Goal: Task Accomplishment & Management: Contribute content

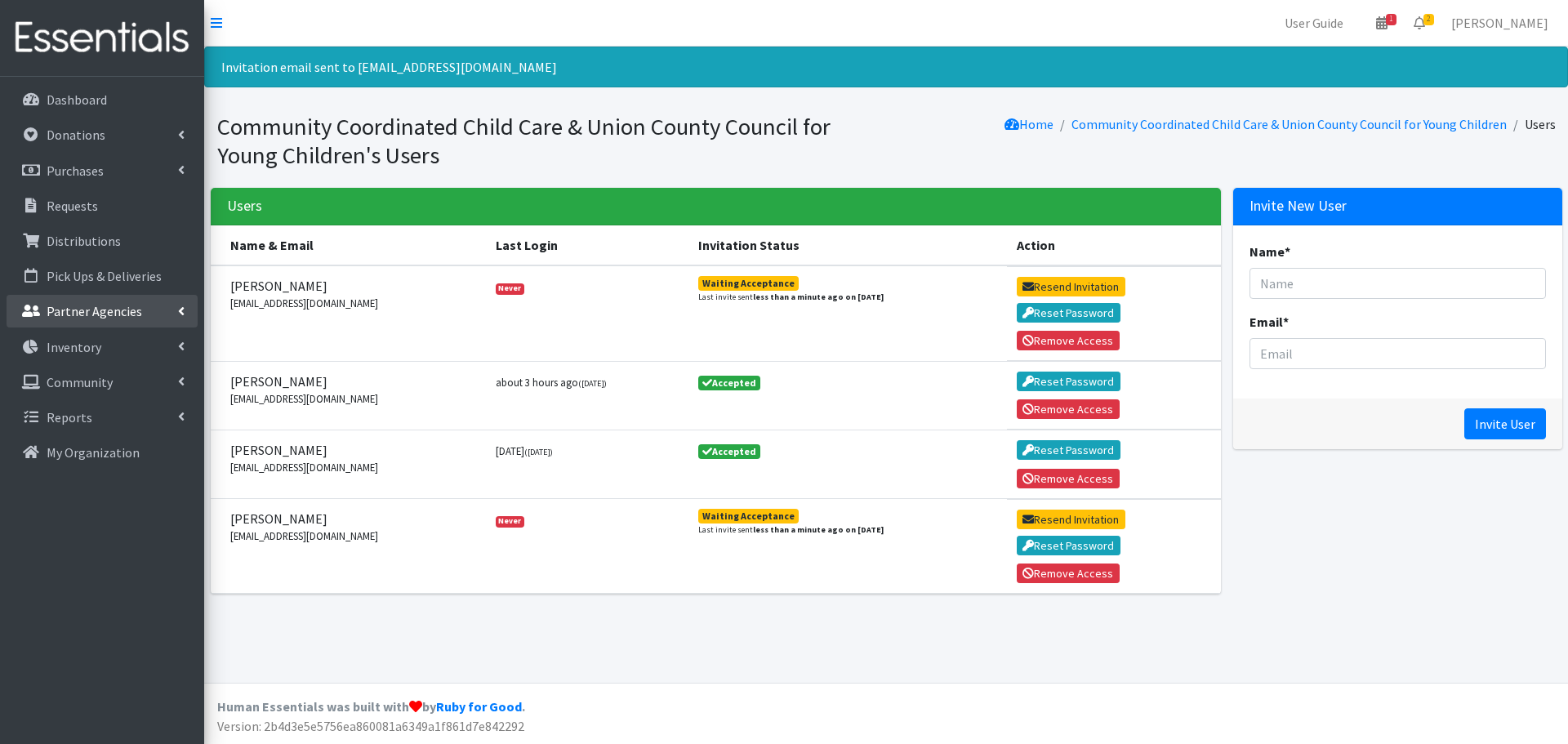
click at [73, 310] on p "Partner Agencies" at bounding box center [95, 311] width 96 height 17
click at [92, 127] on p "Donations" at bounding box center [76, 135] width 59 height 17
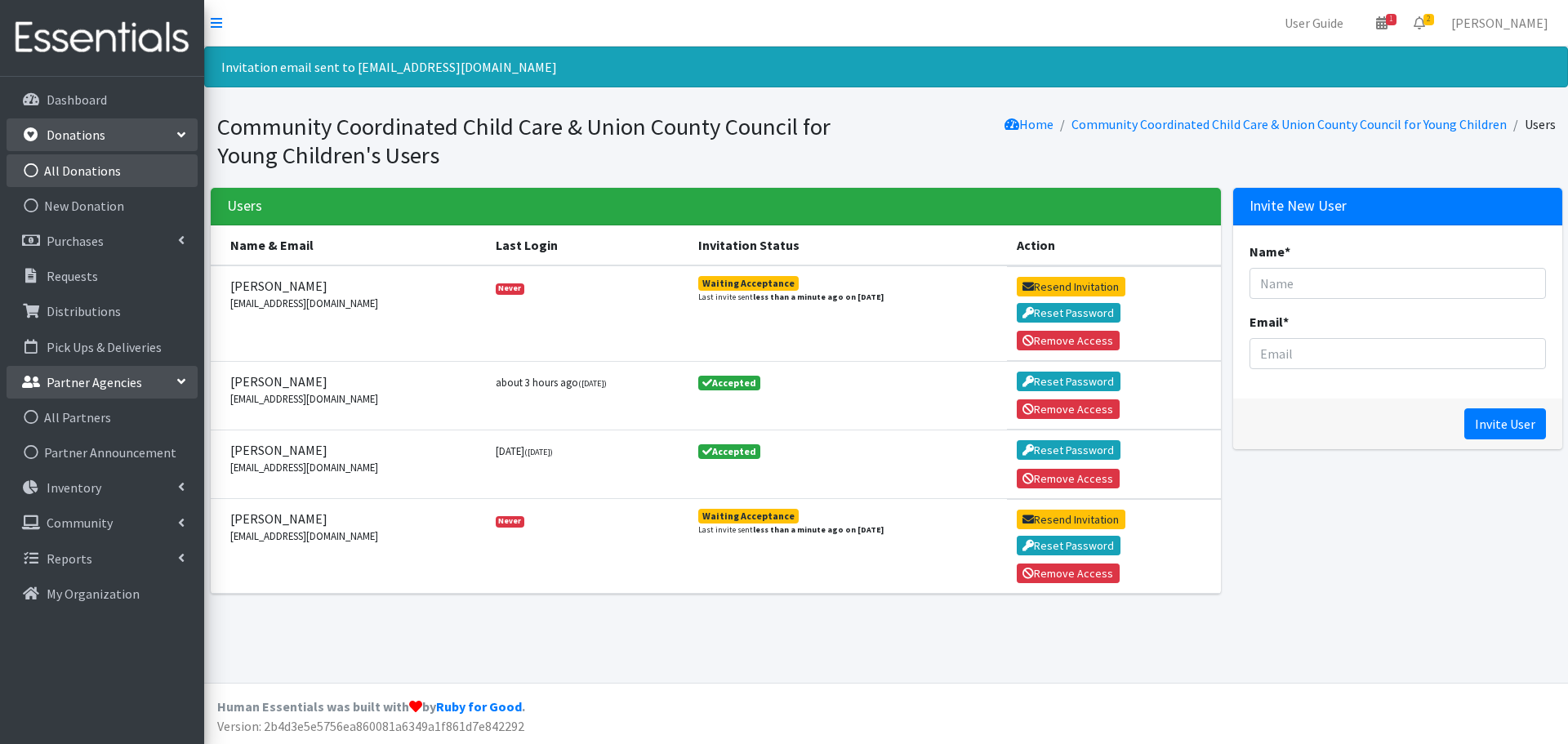
click at [88, 174] on link "All Donations" at bounding box center [103, 171] width 191 height 33
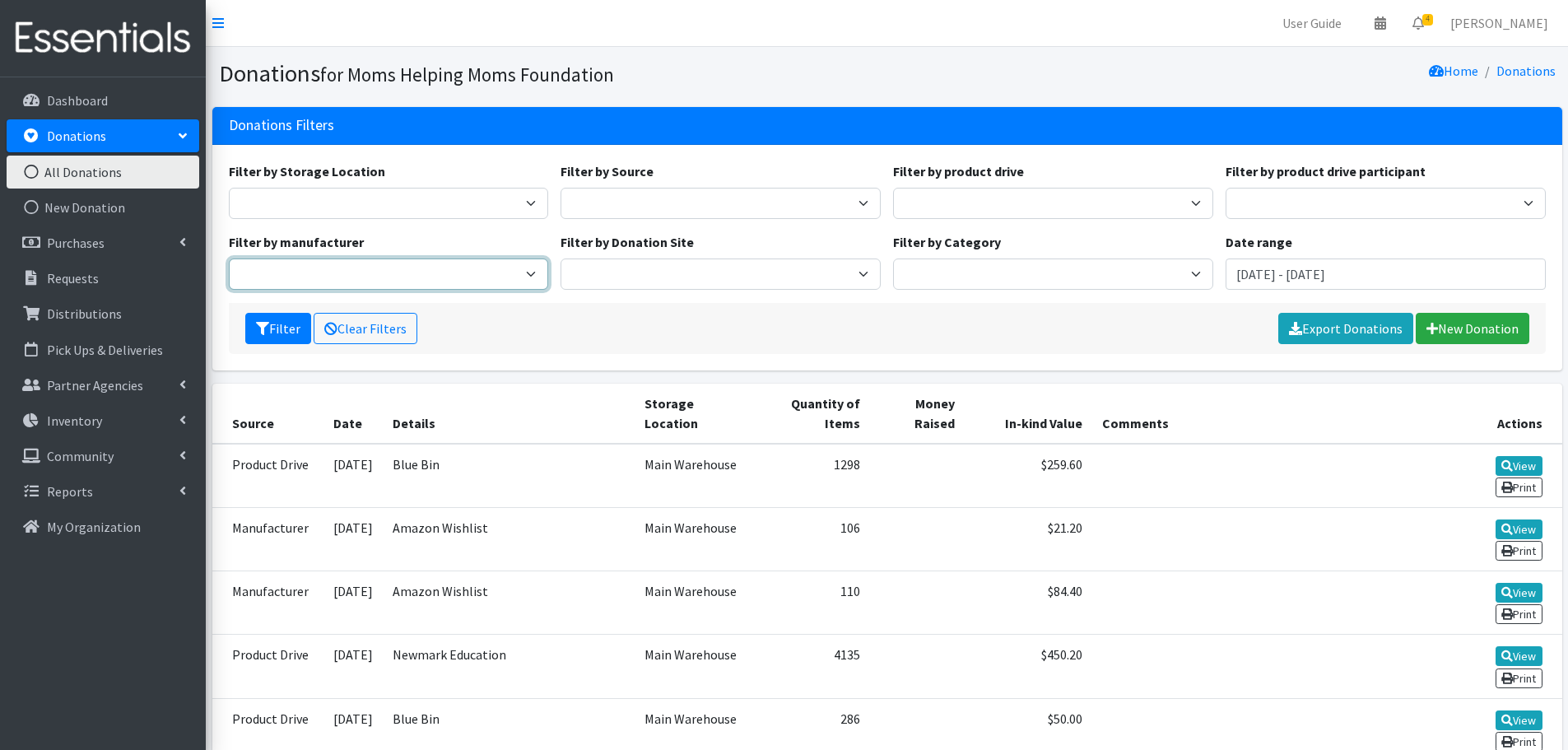
click at [362, 280] on select "Amazon Wishlist NFI, Inc. Birthday Box Target Wishlist" at bounding box center [389, 274] width 321 height 32
click at [399, 166] on div "Filter by Storage Location Main Warehouse" at bounding box center [389, 190] width 333 height 58
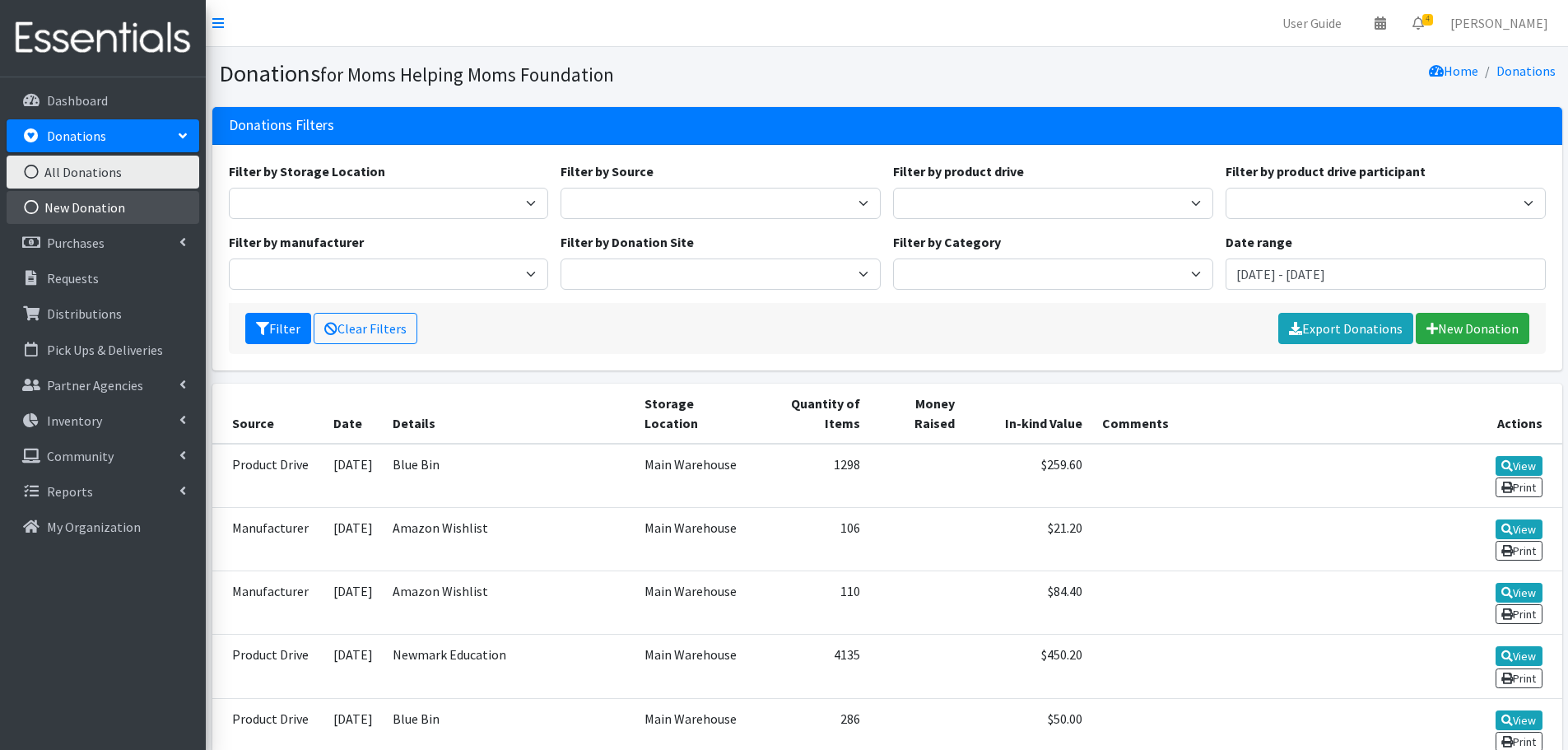
click at [105, 207] on link "New Donation" at bounding box center [103, 208] width 193 height 33
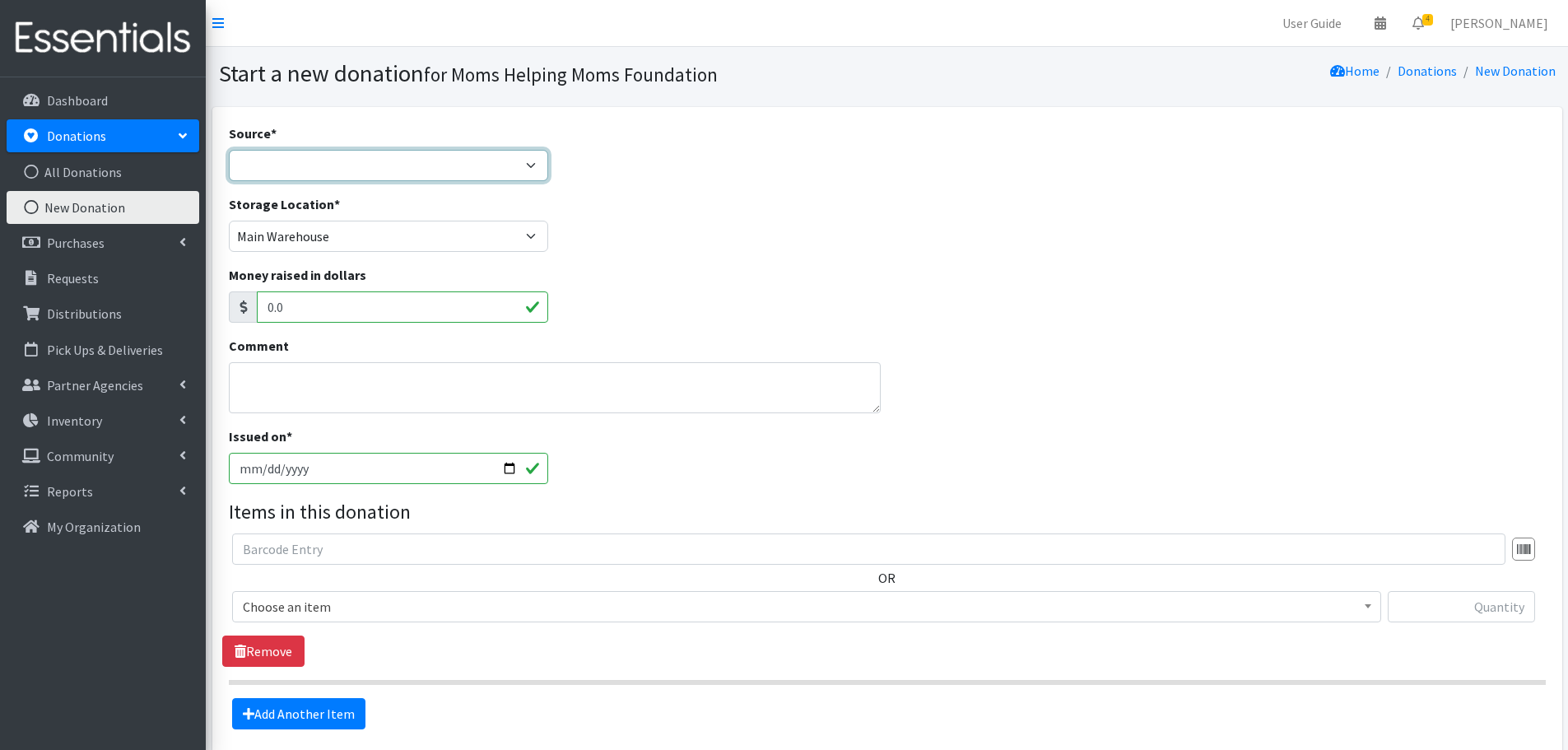
click at [333, 173] on select "Product Drive Manufacturer Donation Site Misc. Donation" at bounding box center [389, 166] width 321 height 32
select select "Manufacturer"
click at [229, 150] on select "Product Drive Manufacturer Donation Site Misc. Donation" at bounding box center [389, 166] width 321 height 32
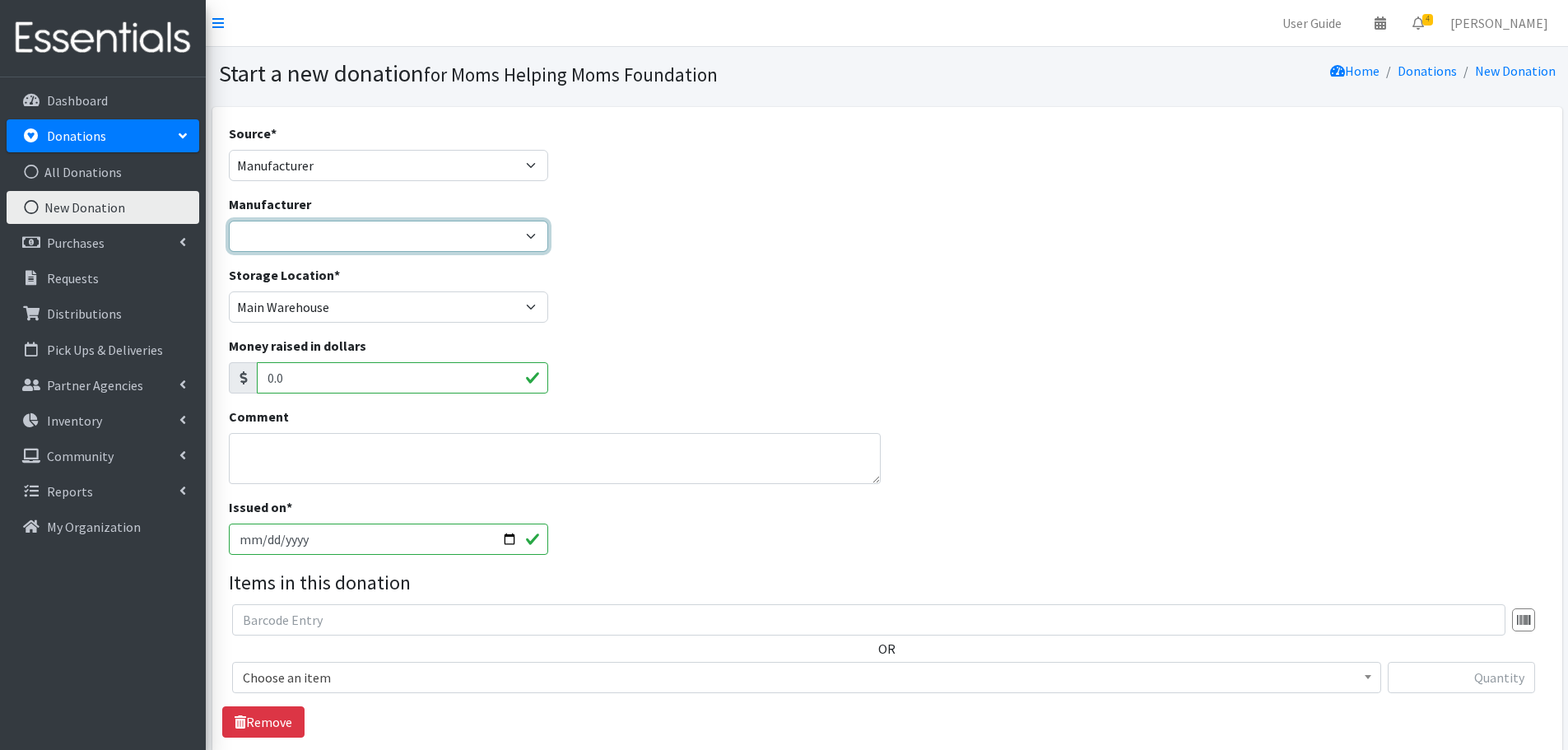
click at [306, 240] on select "Alliance for Period Supplies Amazon Wishlist Baby2Baby Birthday Box Bridges of …" at bounding box center [389, 237] width 321 height 32
click at [322, 199] on div "Manufacturer Alliance for Period Supplies Amazon Wishlist Baby2Baby Birthday Bo…" at bounding box center [389, 223] width 321 height 58
click at [75, 98] on p "Dashboard" at bounding box center [78, 100] width 61 height 17
